Goal: Task Accomplishment & Management: Complete application form

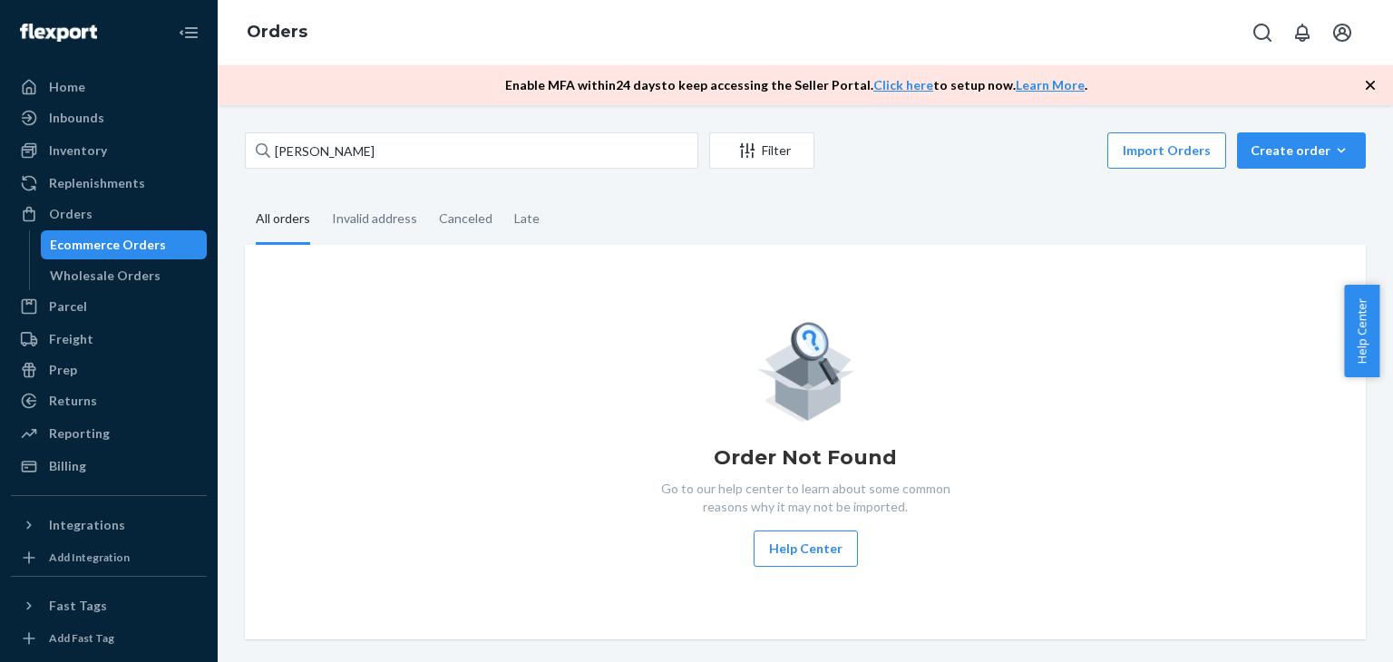
click at [374, 164] on input "[PERSON_NAME]" at bounding box center [472, 150] width 454 height 36
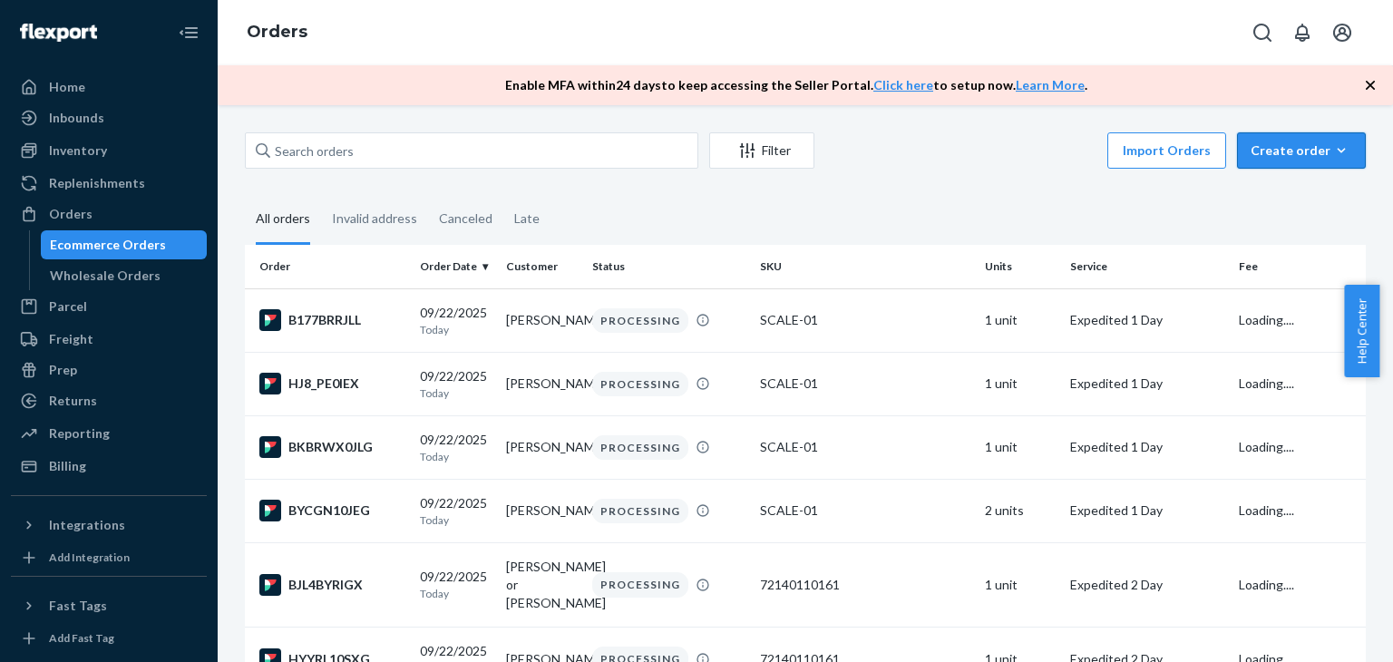
click at [1279, 147] on div "Create order" at bounding box center [1302, 150] width 102 height 18
click at [1280, 200] on span "Ecommerce order" at bounding box center [1312, 194] width 112 height 13
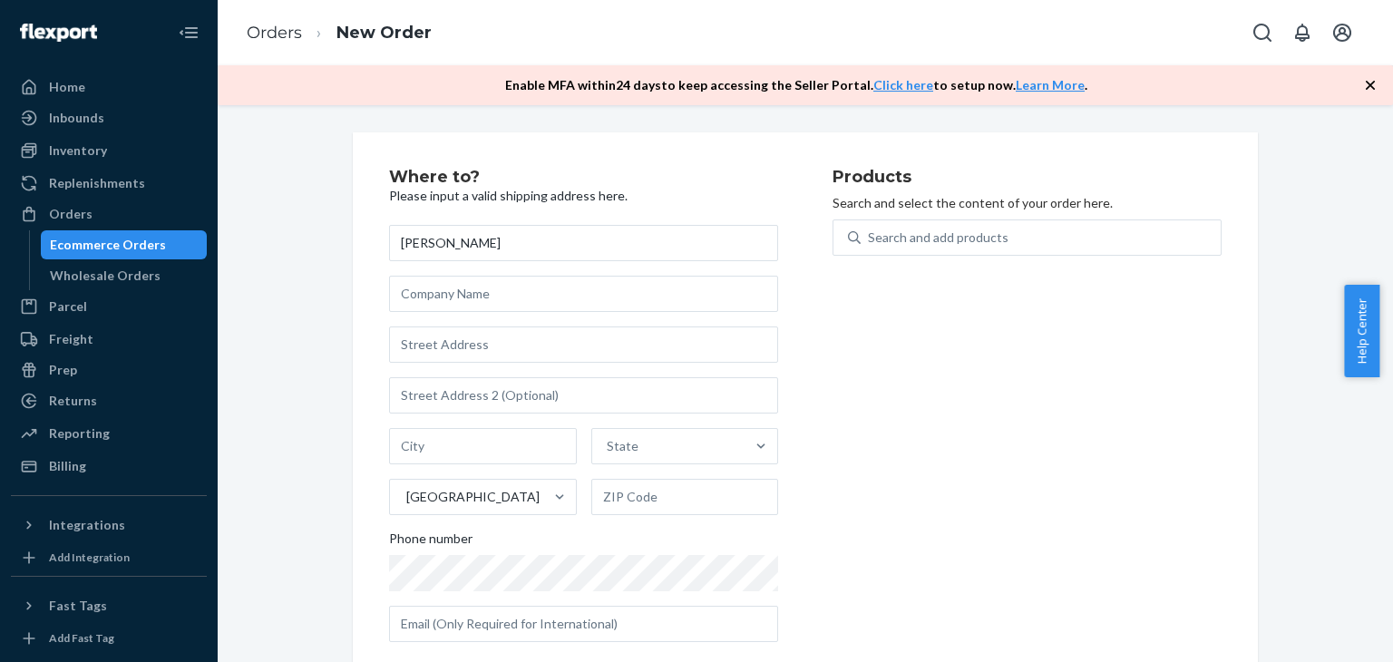
type input "[PERSON_NAME]"
click at [502, 349] on input "text" at bounding box center [583, 345] width 389 height 36
paste input "[STREET_ADDRESS]"
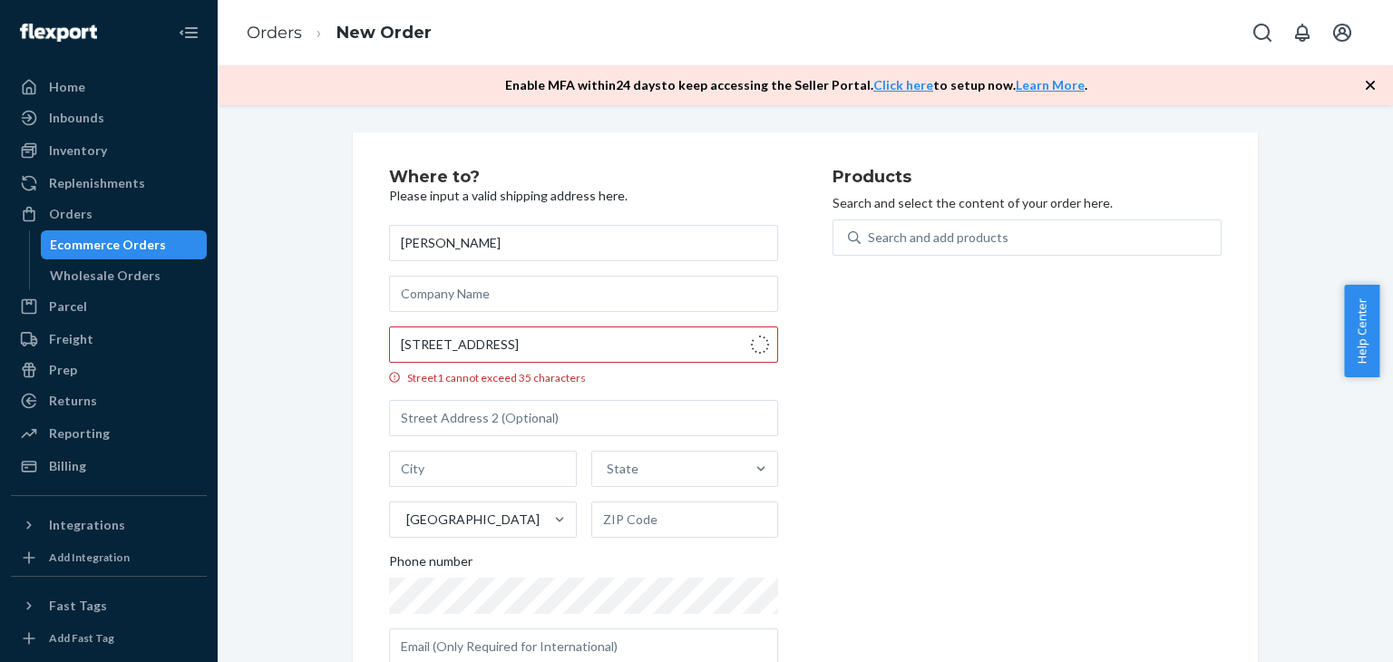
type input "[STREET_ADDRESS]"
type input "APT 2"
type input "[GEOGRAPHIC_DATA]"
type input "04101"
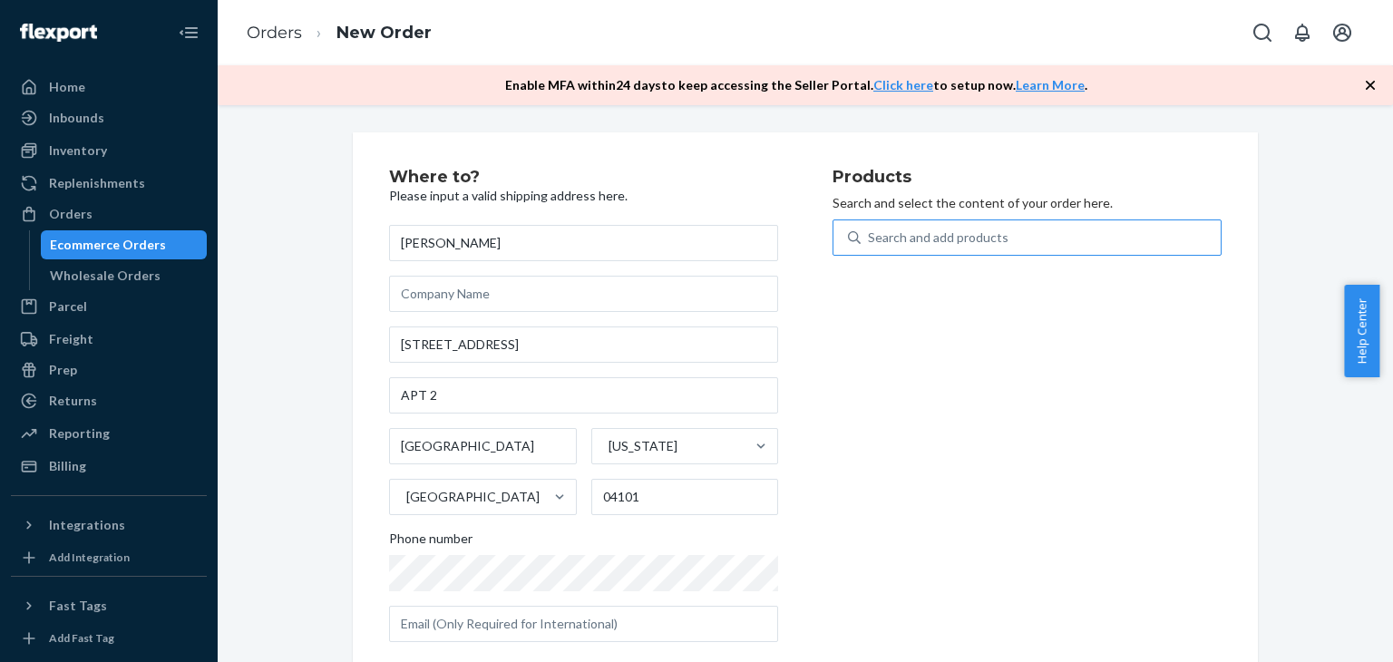
click at [989, 240] on div "Search and add products" at bounding box center [938, 238] width 141 height 18
click at [870, 240] on input "Search and add products" at bounding box center [869, 238] width 2 height 18
type input "ki"
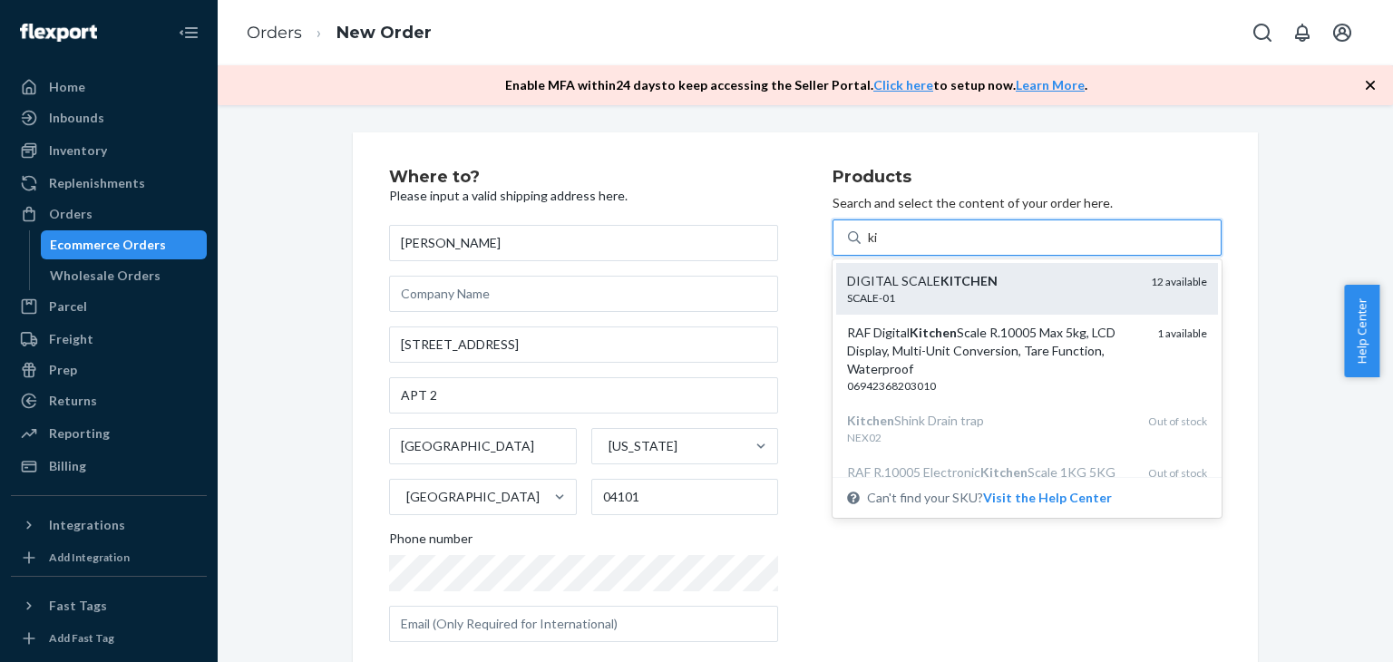
click at [948, 290] on div "SCALE-01" at bounding box center [991, 297] width 289 height 15
click at [880, 247] on input "ki" at bounding box center [874, 238] width 12 height 18
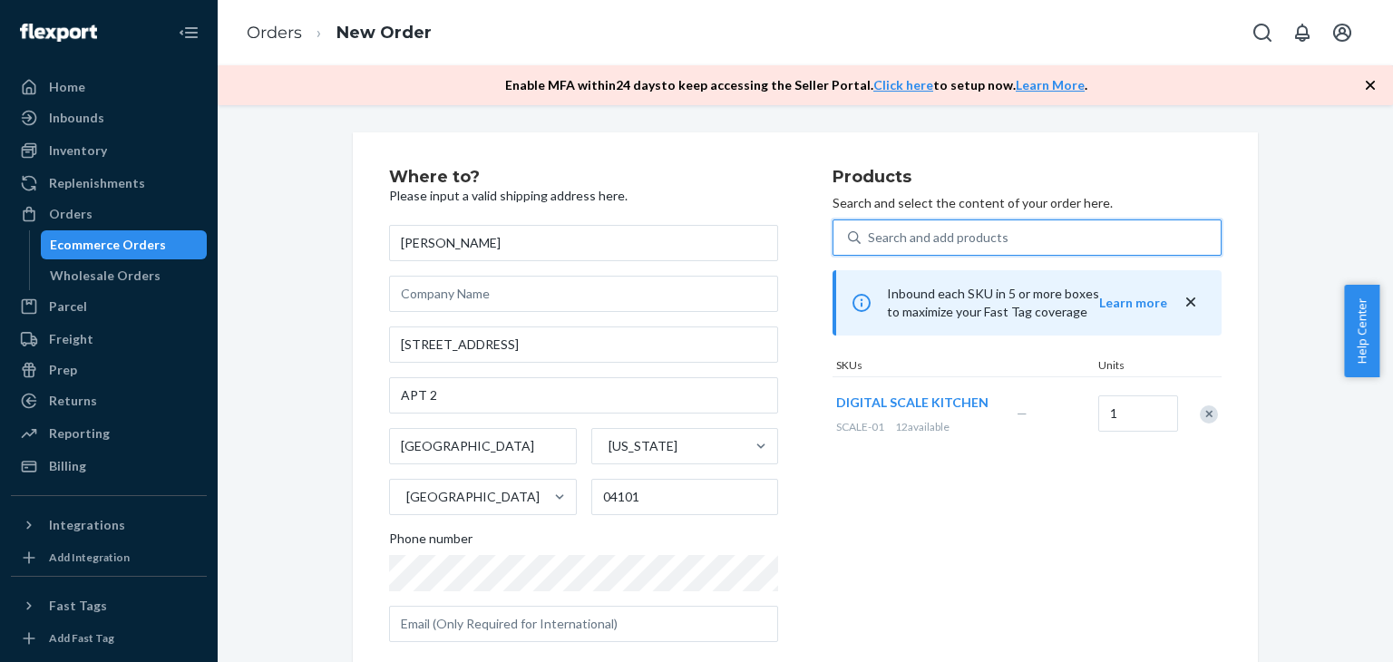
click at [983, 607] on div "Products Search and select the content of your order here. 0 results available.…" at bounding box center [1027, 413] width 389 height 488
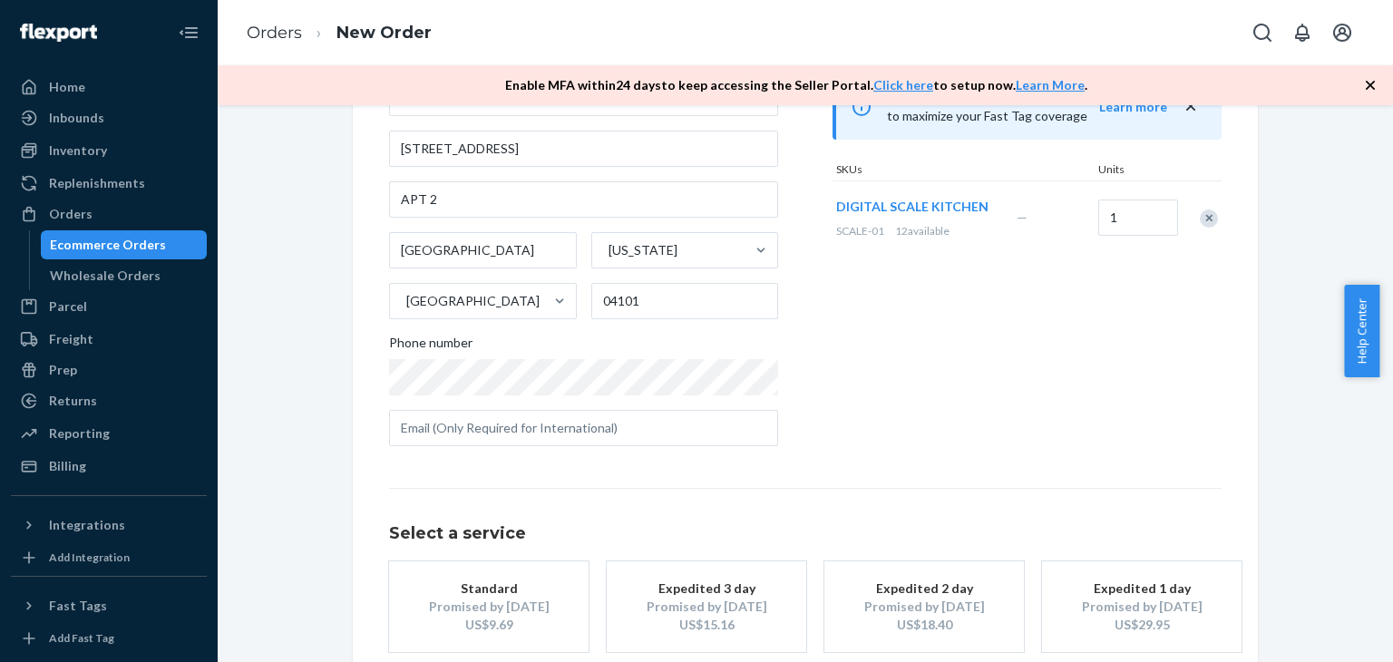
scroll to position [241, 0]
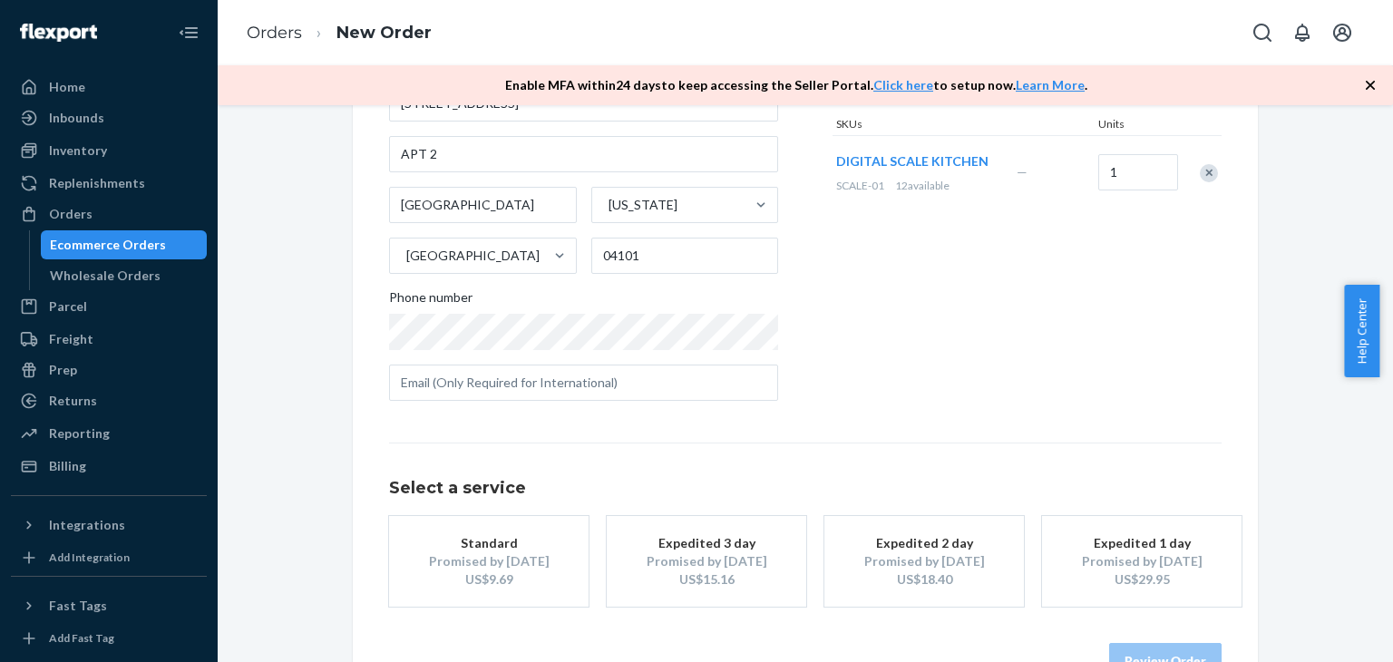
click at [1134, 549] on div "Expedited 1 day" at bounding box center [1141, 543] width 145 height 18
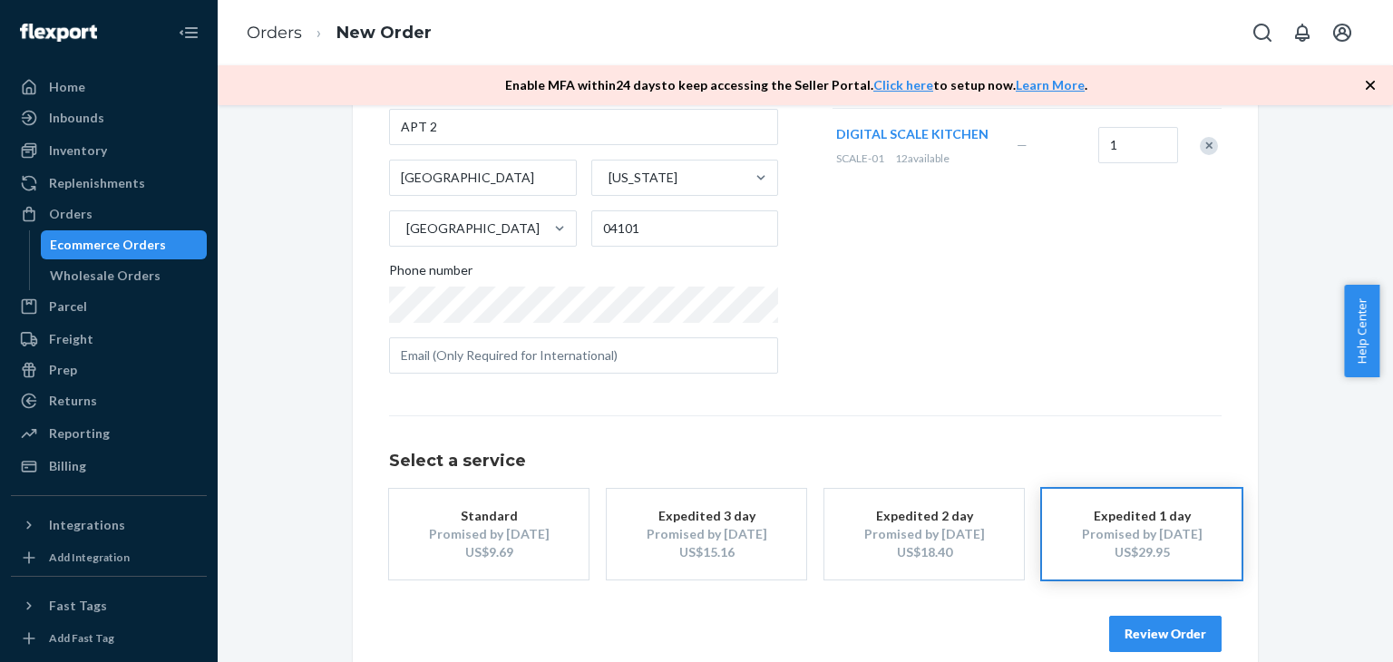
scroll to position [294, 0]
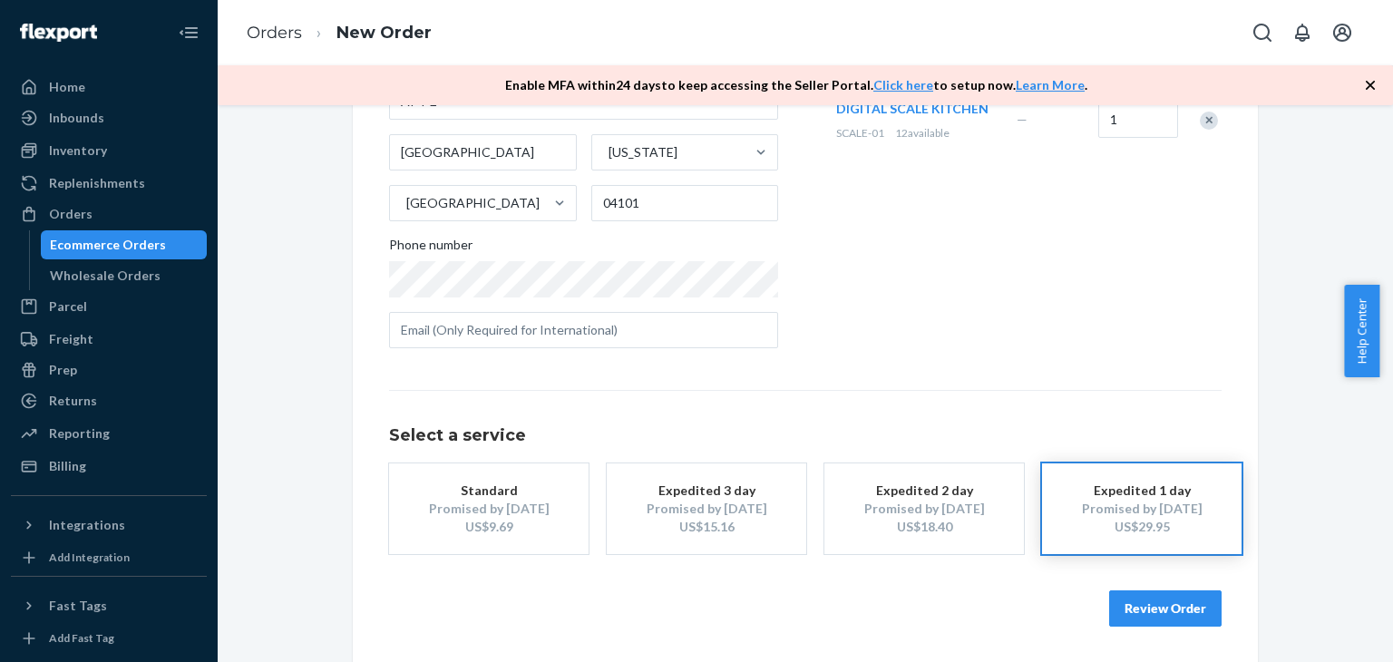
click at [1146, 615] on button "Review Order" at bounding box center [1165, 608] width 112 height 36
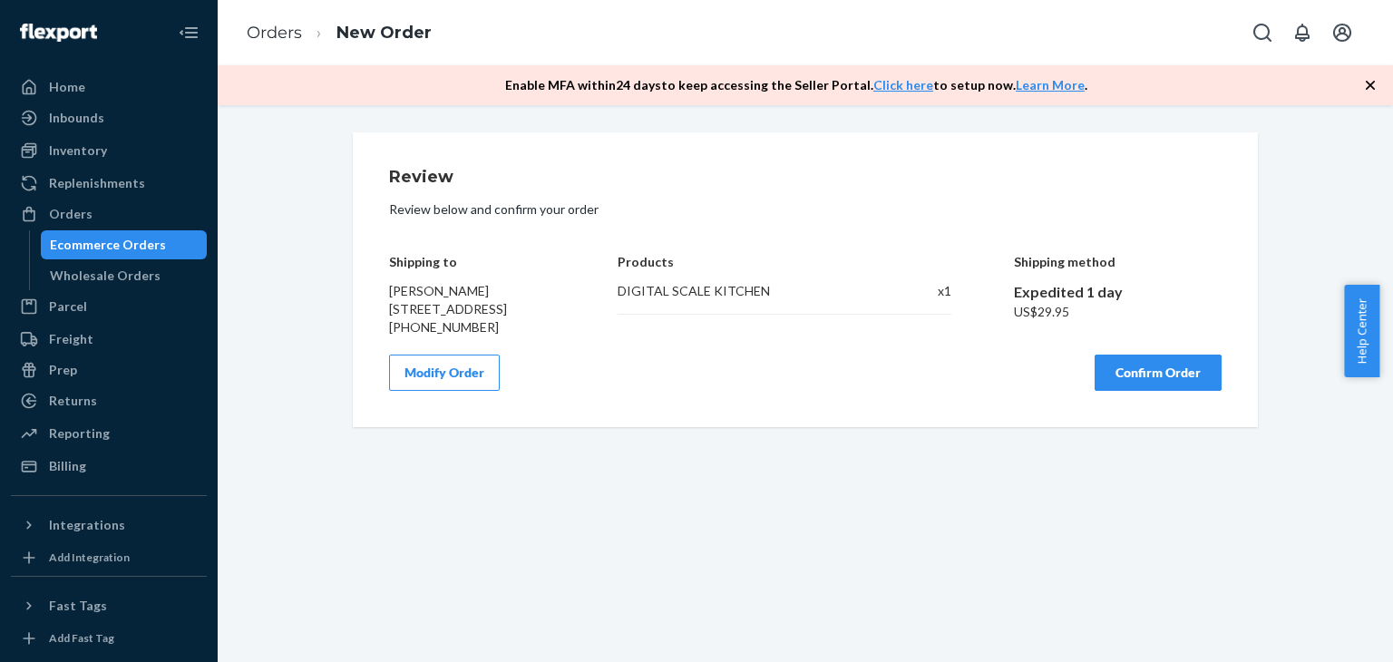
click at [1148, 391] on button "Confirm Order" at bounding box center [1158, 373] width 127 height 36
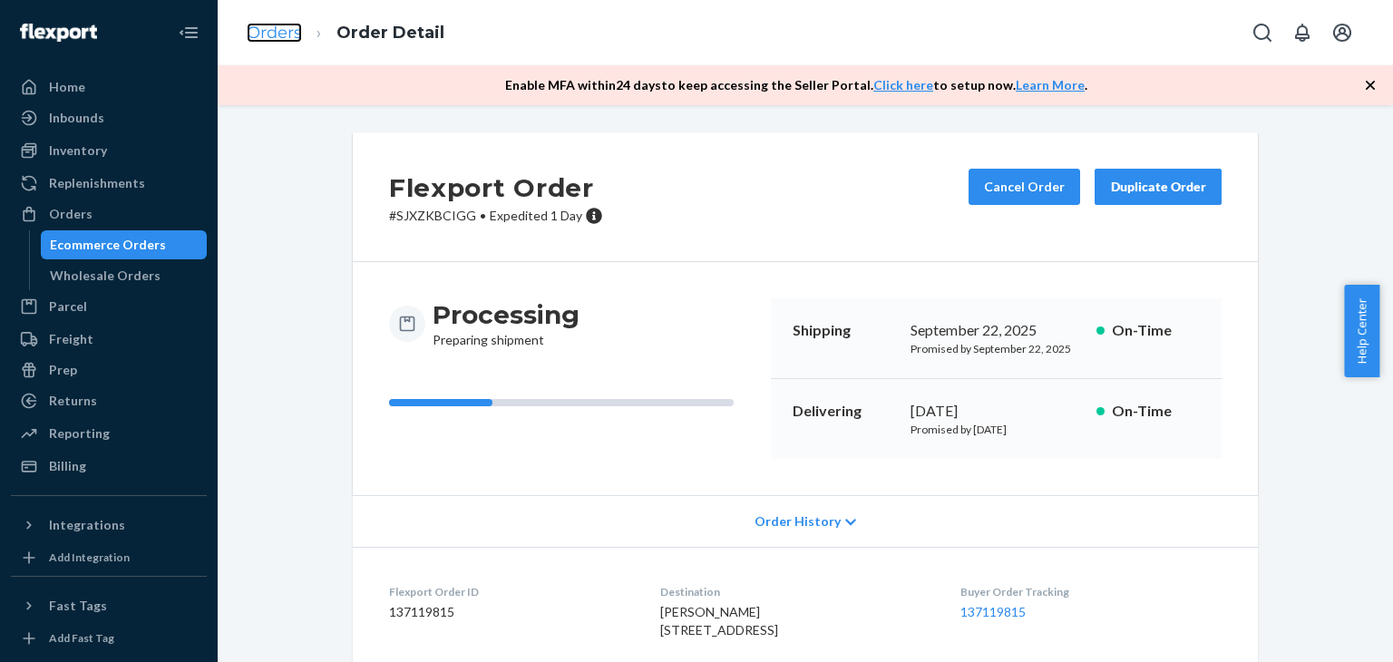
click at [265, 41] on link "Orders" at bounding box center [274, 33] width 55 height 20
